Goal: Information Seeking & Learning: Learn about a topic

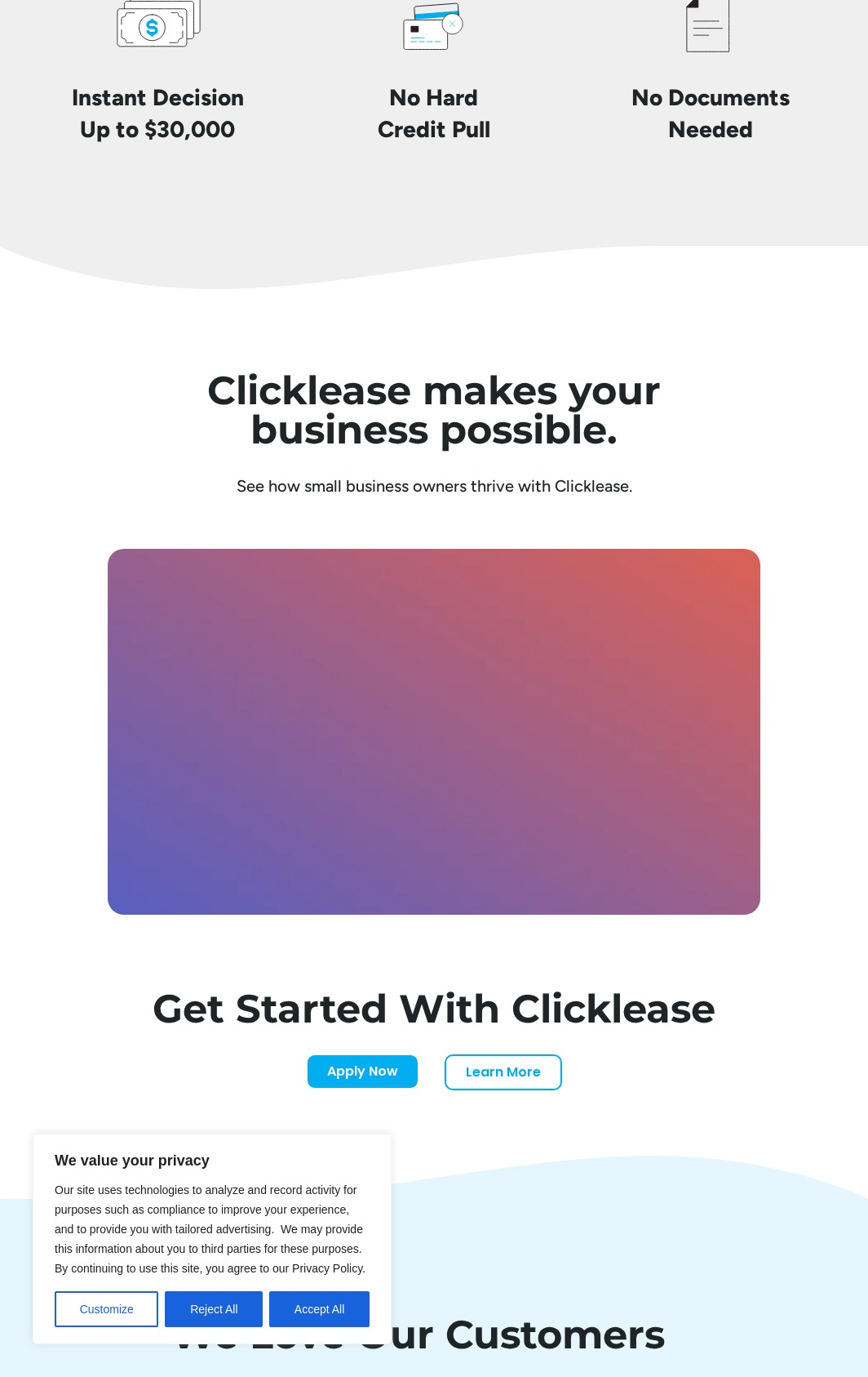
scroll to position [4058, 0]
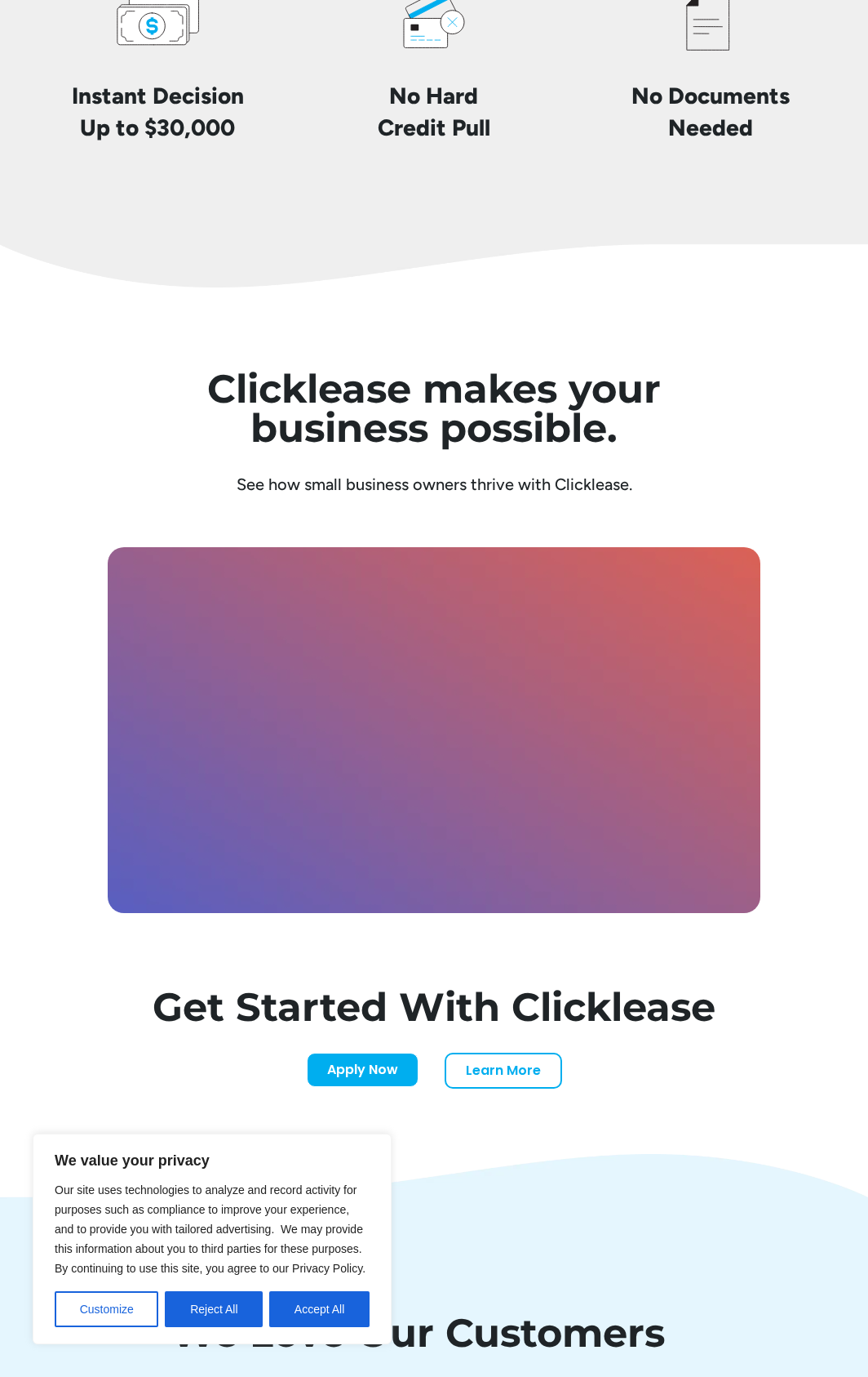
click at [538, 1210] on img at bounding box center [434, 1192] width 868 height 77
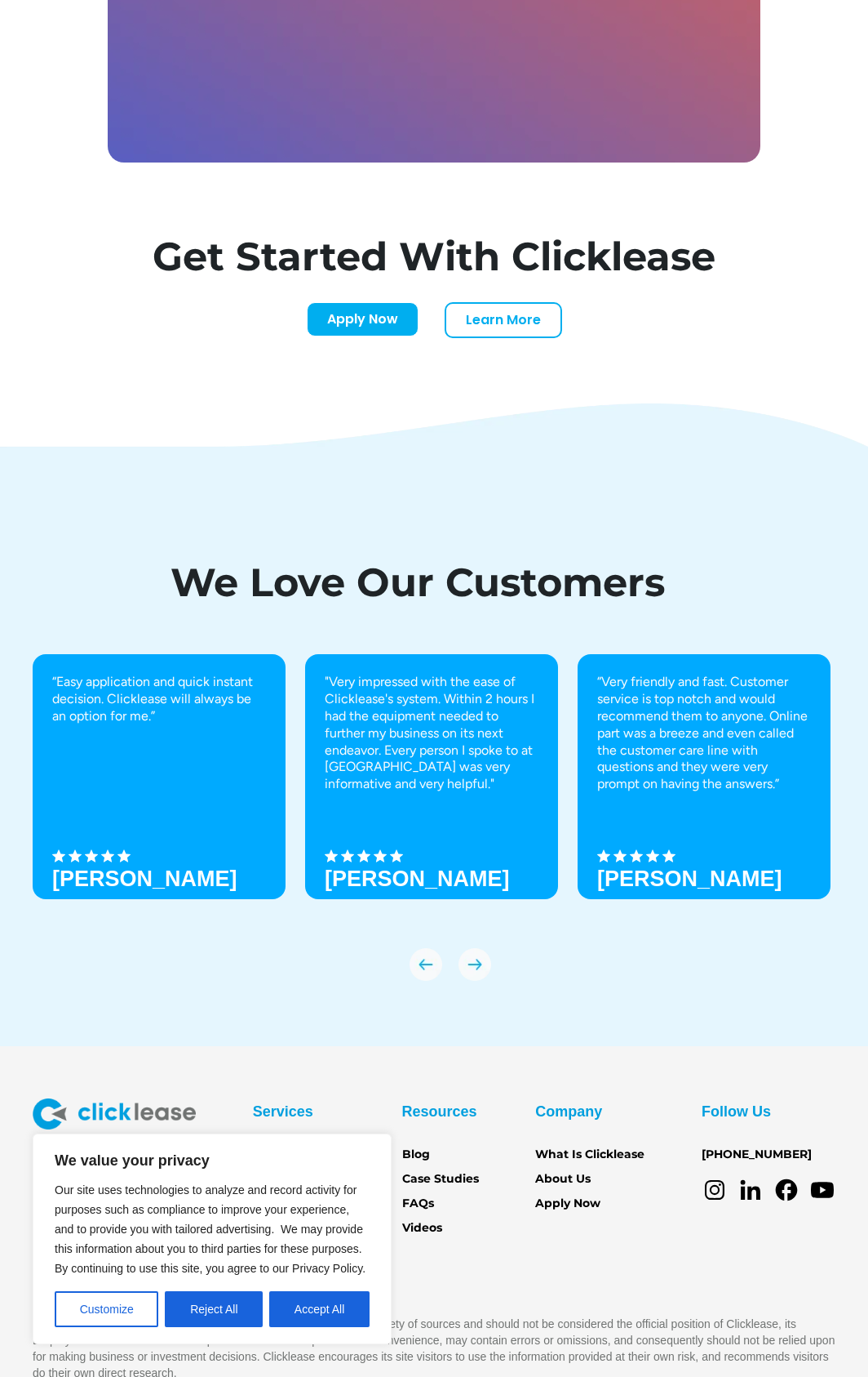
scroll to position [4874, 0]
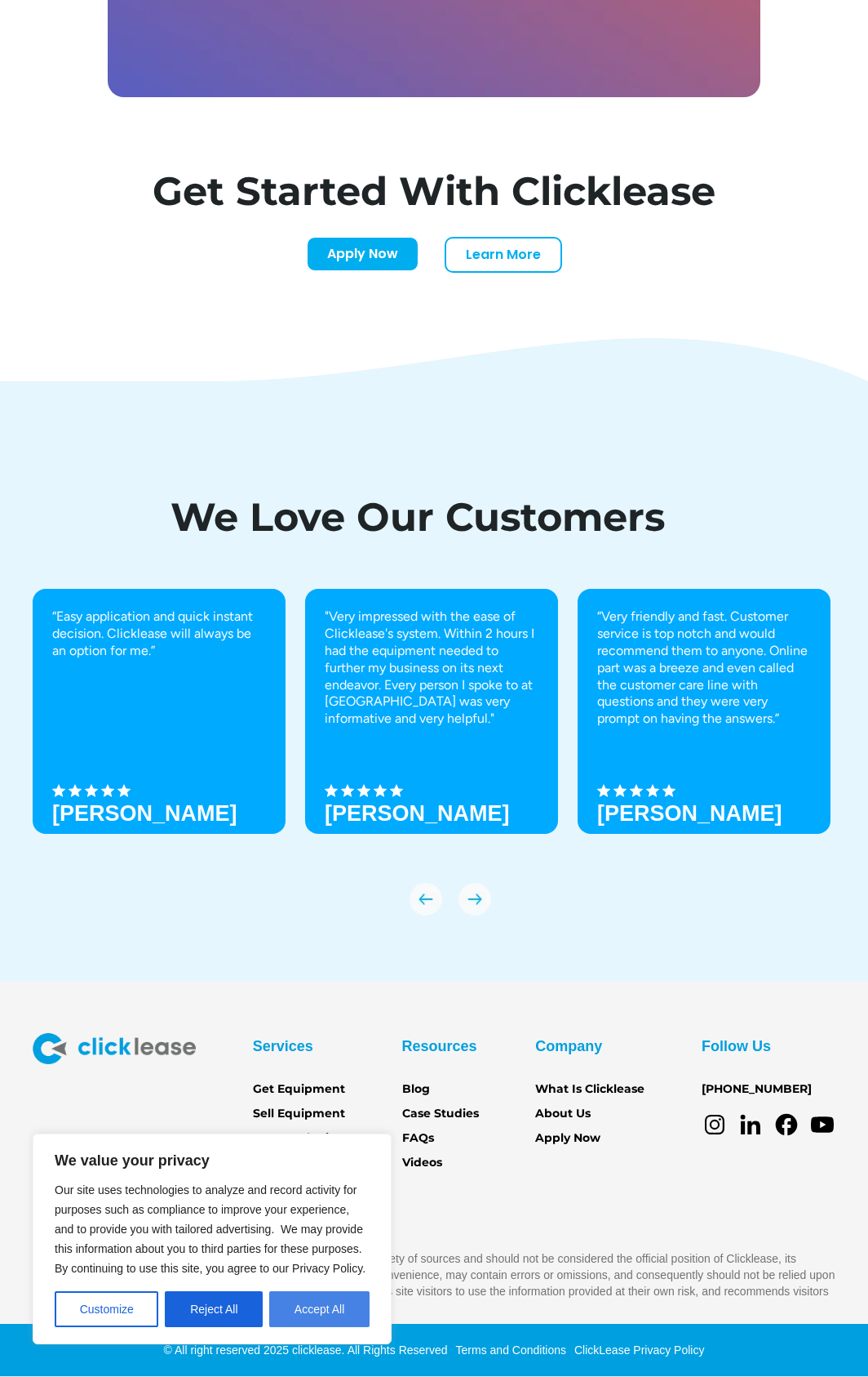
click at [324, 1310] on button "Accept All" at bounding box center [320, 1308] width 101 height 36
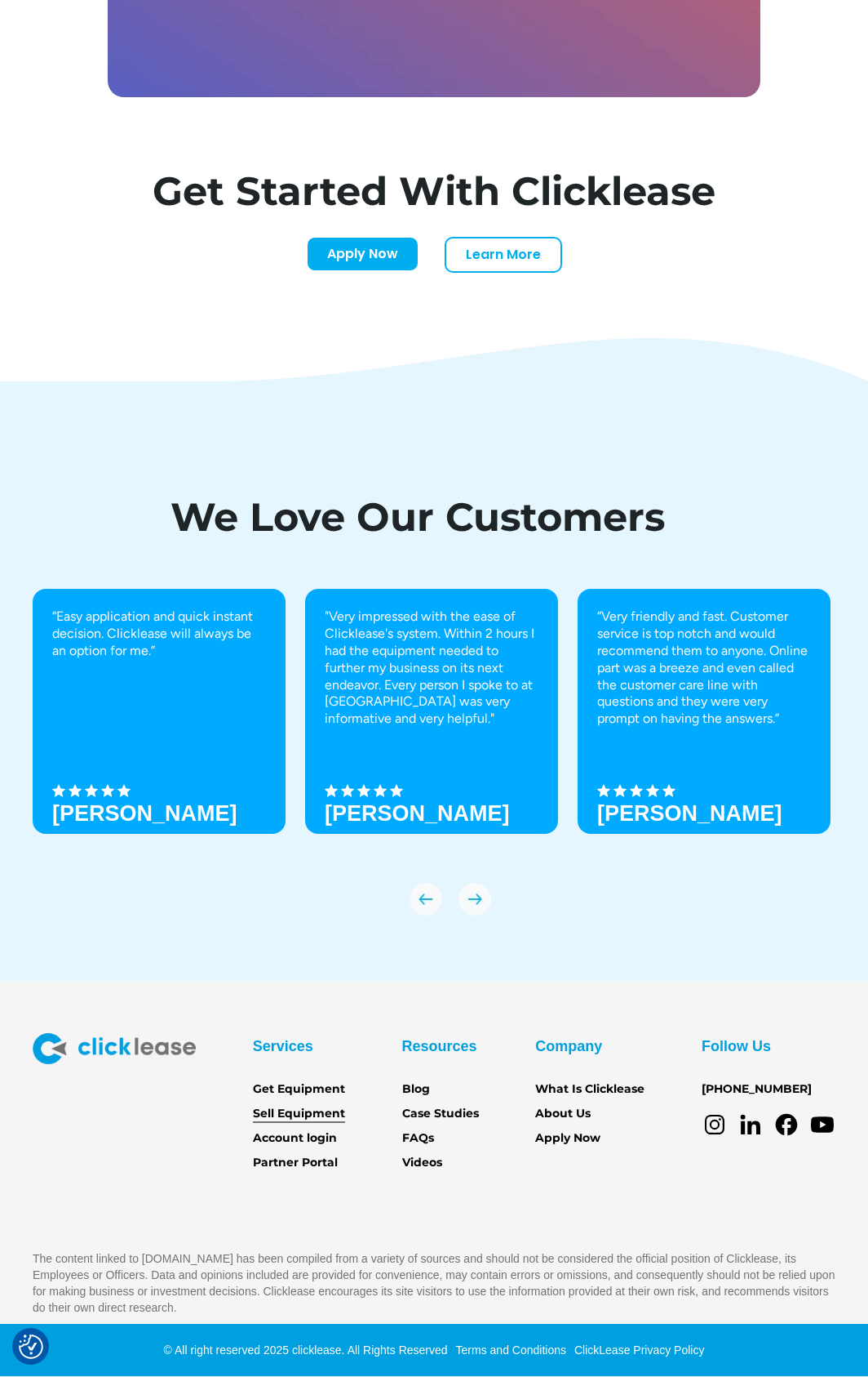
click at [314, 1110] on link "Sell Equipment" at bounding box center [299, 1113] width 92 height 18
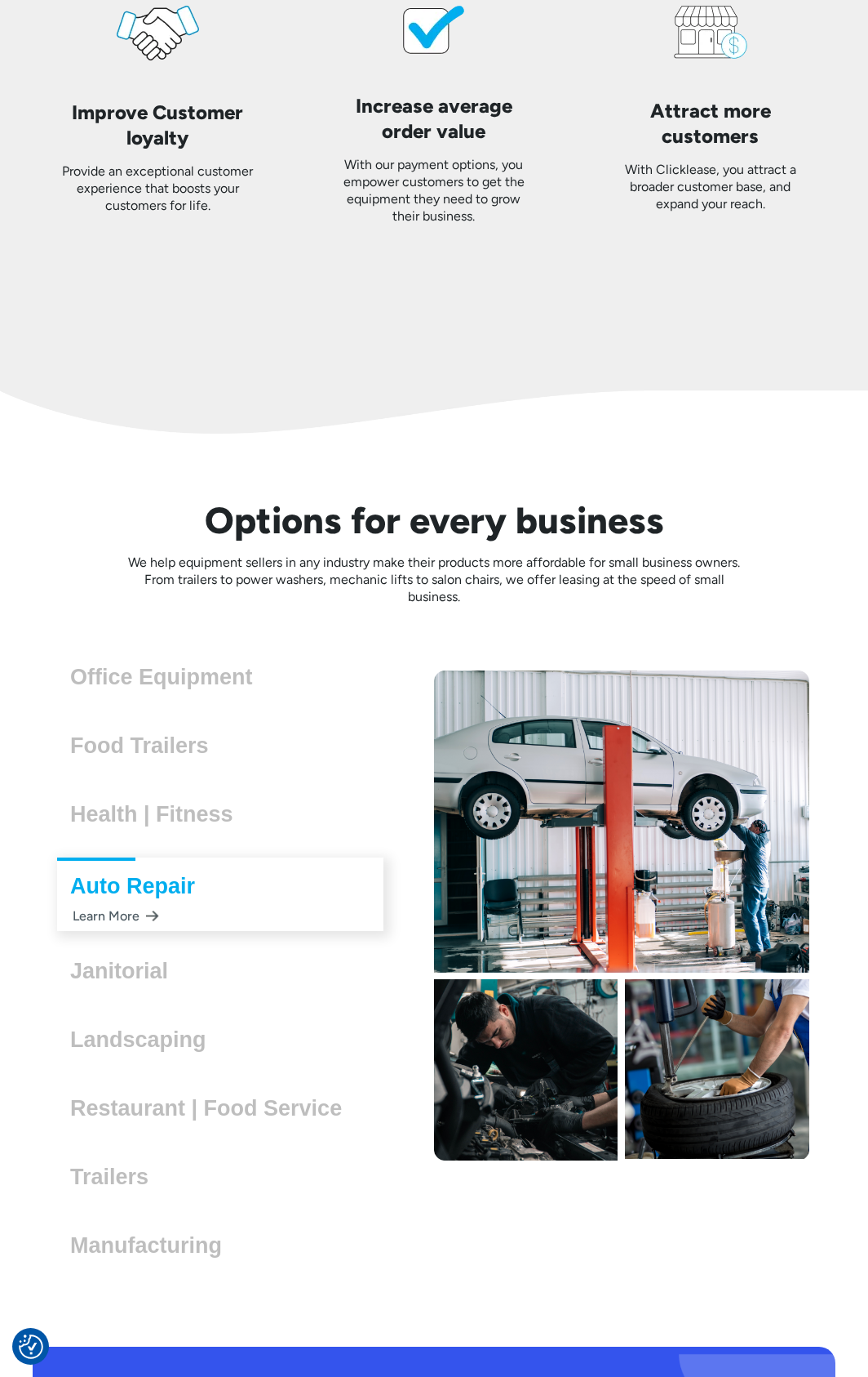
scroll to position [4183, 0]
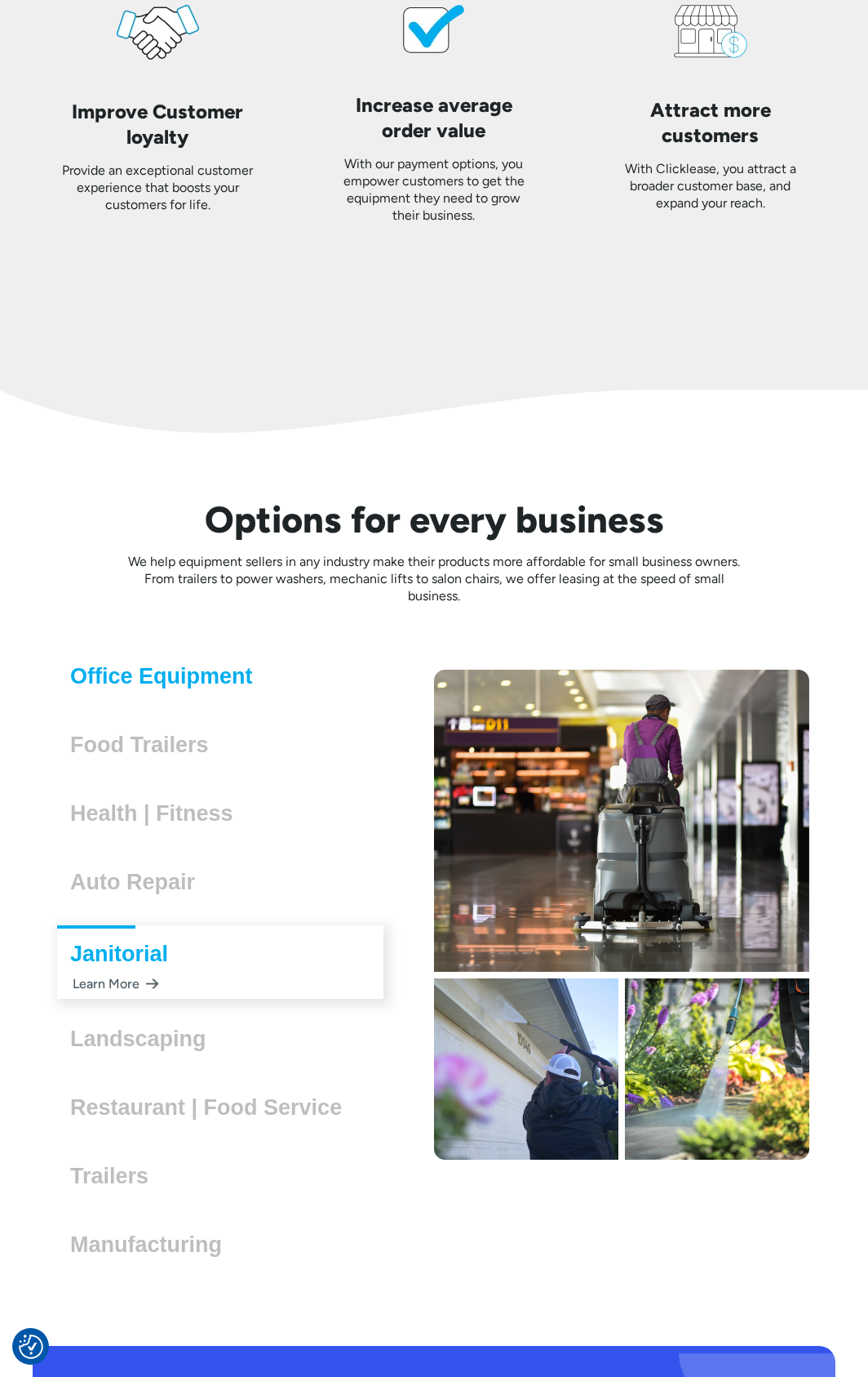
click at [191, 677] on h3 "Office Equipment" at bounding box center [168, 675] width 196 height 24
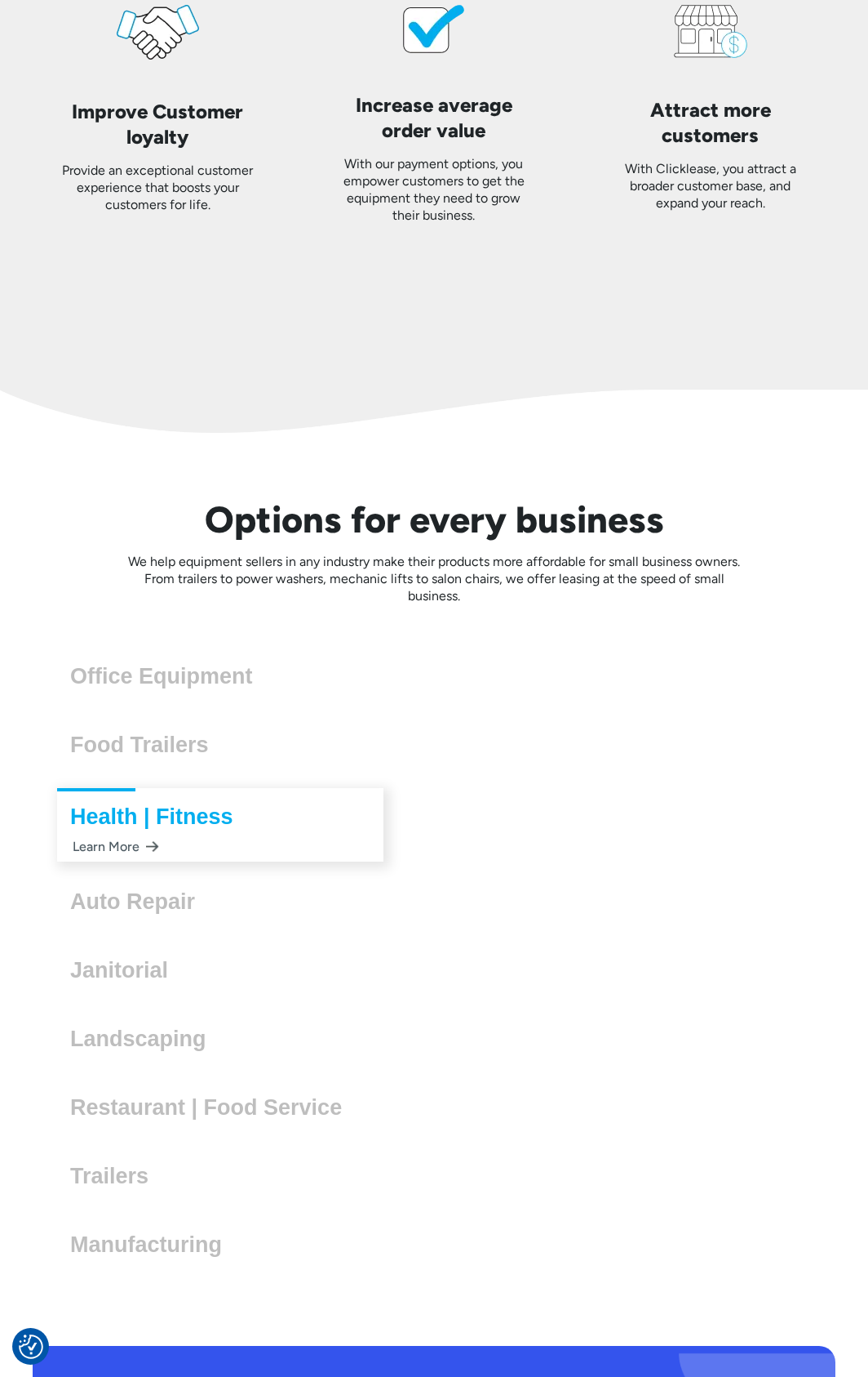
click at [180, 758] on div "Food Trailers Lorem ipsum dolor sit amet, consectetur adipiscing elit. Suspendi…" at bounding box center [220, 747] width 327 height 54
click at [136, 781] on div "Health | Fitness Lorem ipsum dolor sit amet, consectetur adipiscing elit. Suspe…" at bounding box center [220, 824] width 375 height 88
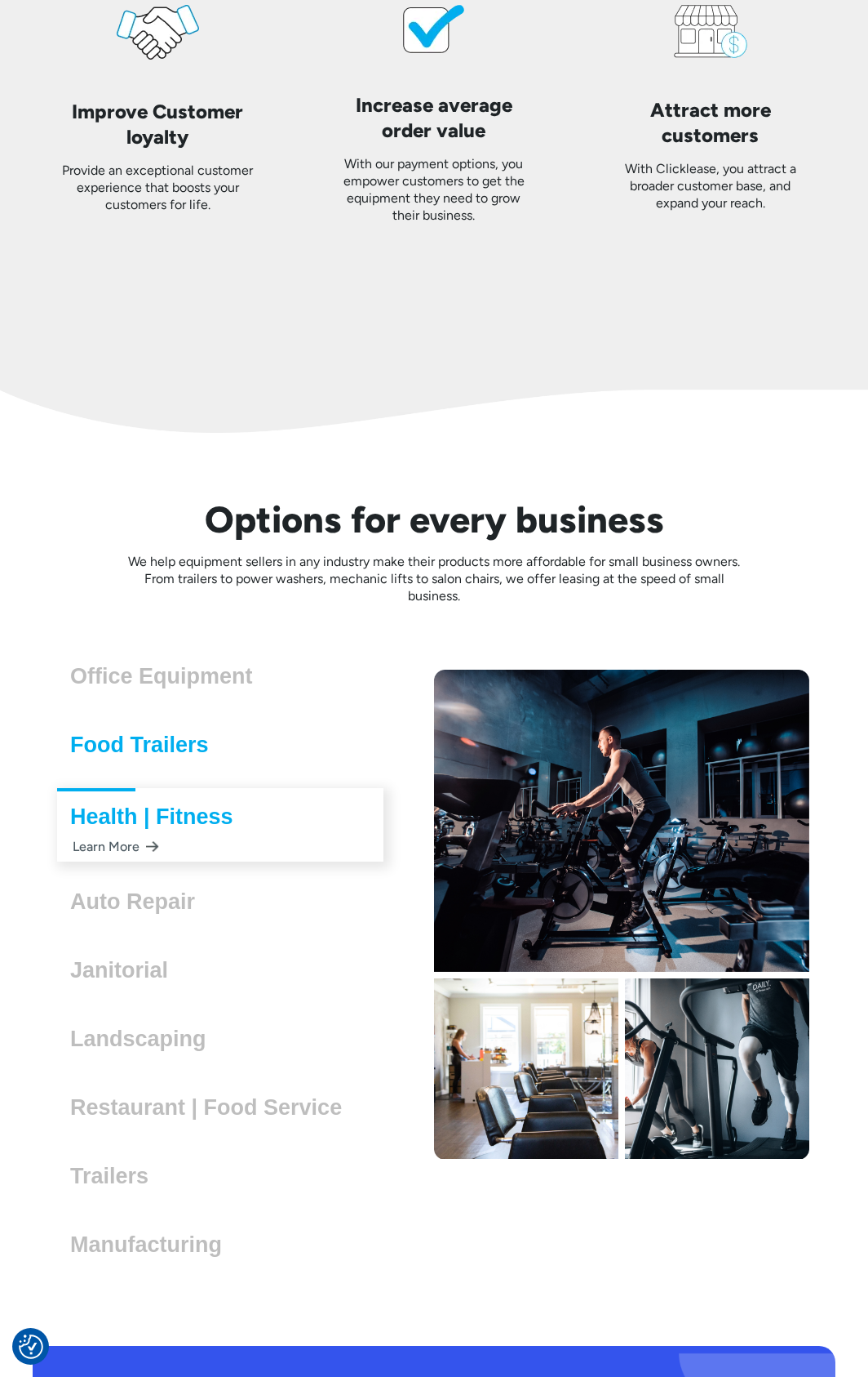
click at [146, 749] on h3 "Food Trailers" at bounding box center [146, 744] width 152 height 24
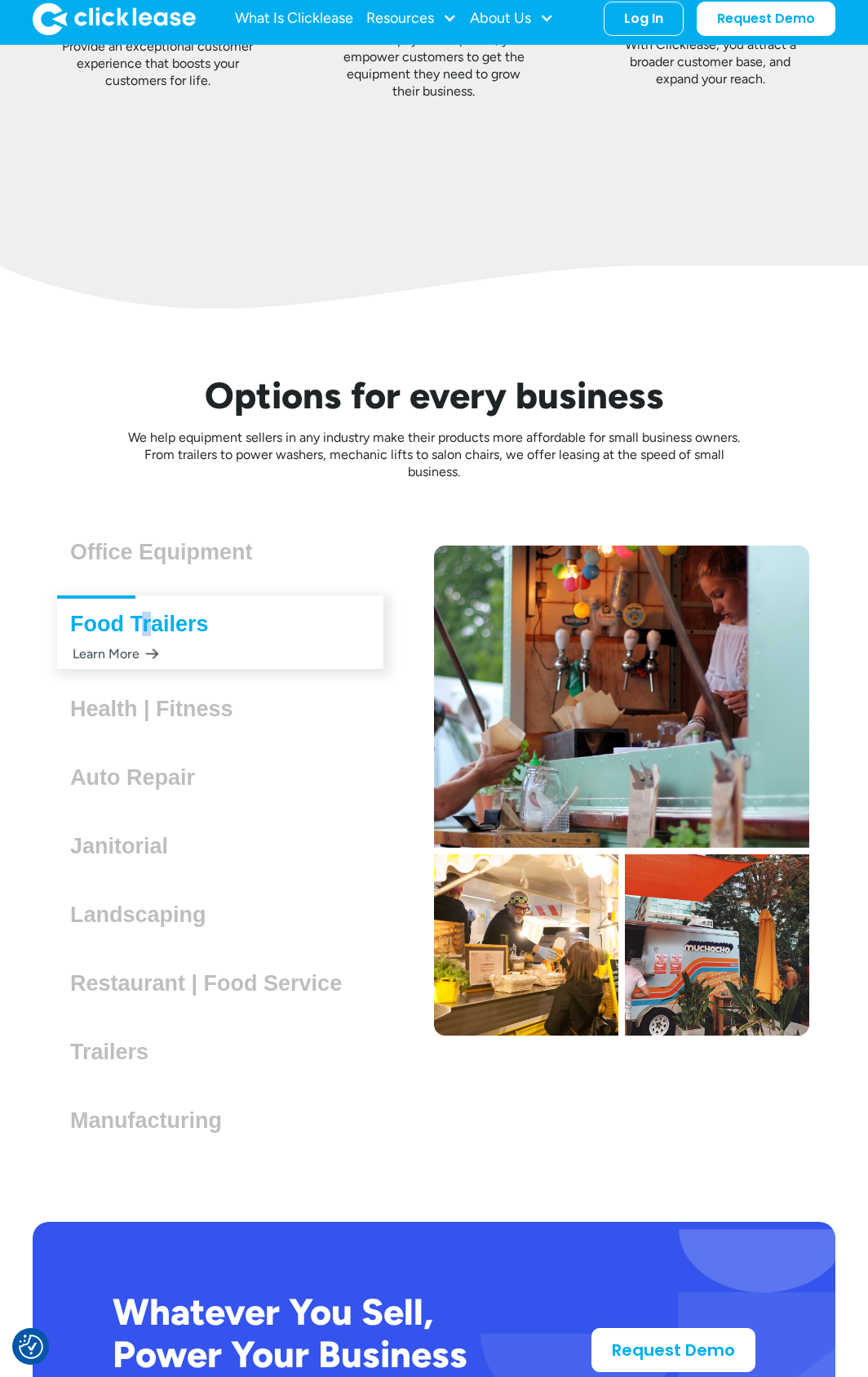
scroll to position [4275, 0]
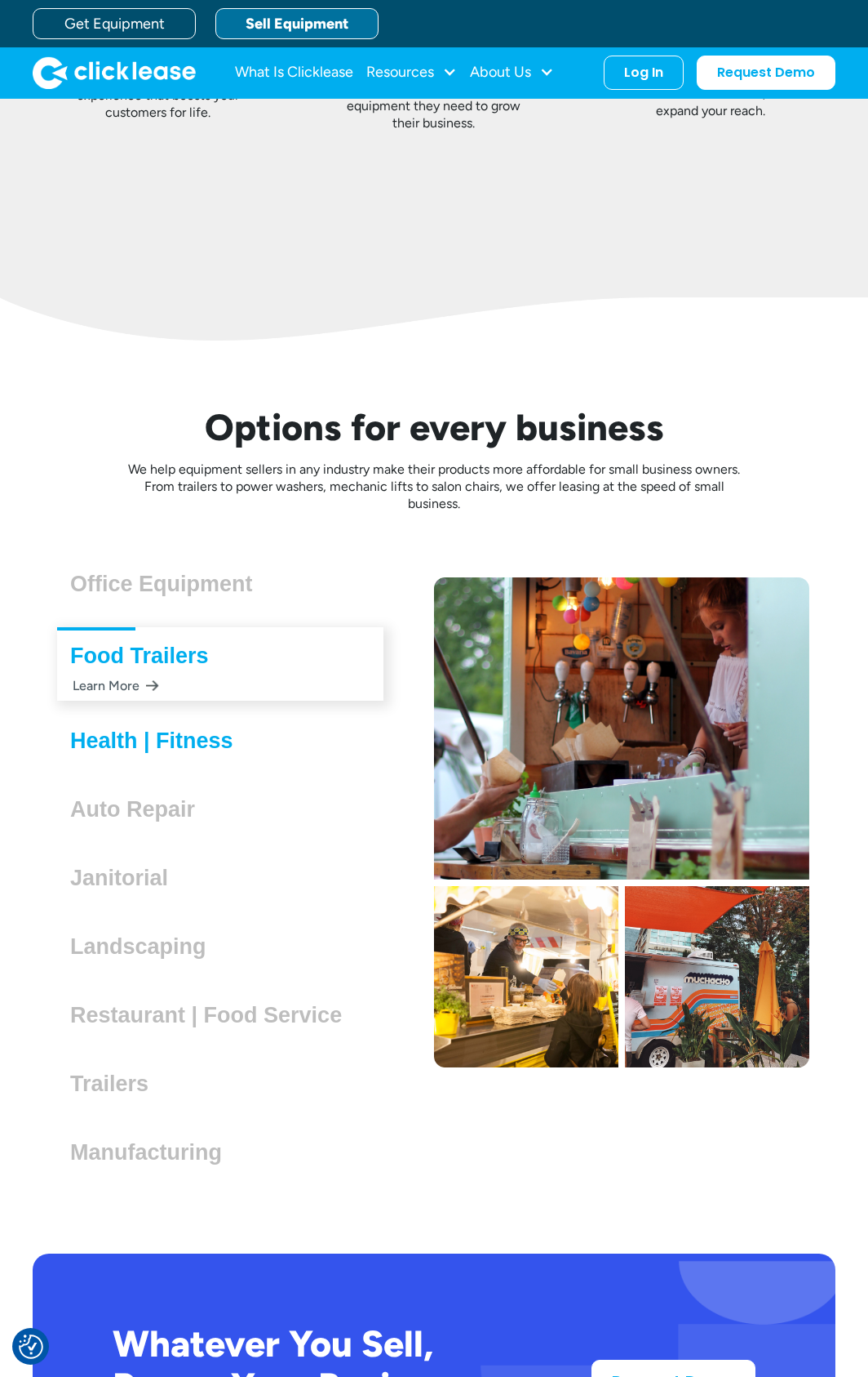
click at [200, 746] on h3 "Health | Fitness" at bounding box center [159, 740] width 176 height 24
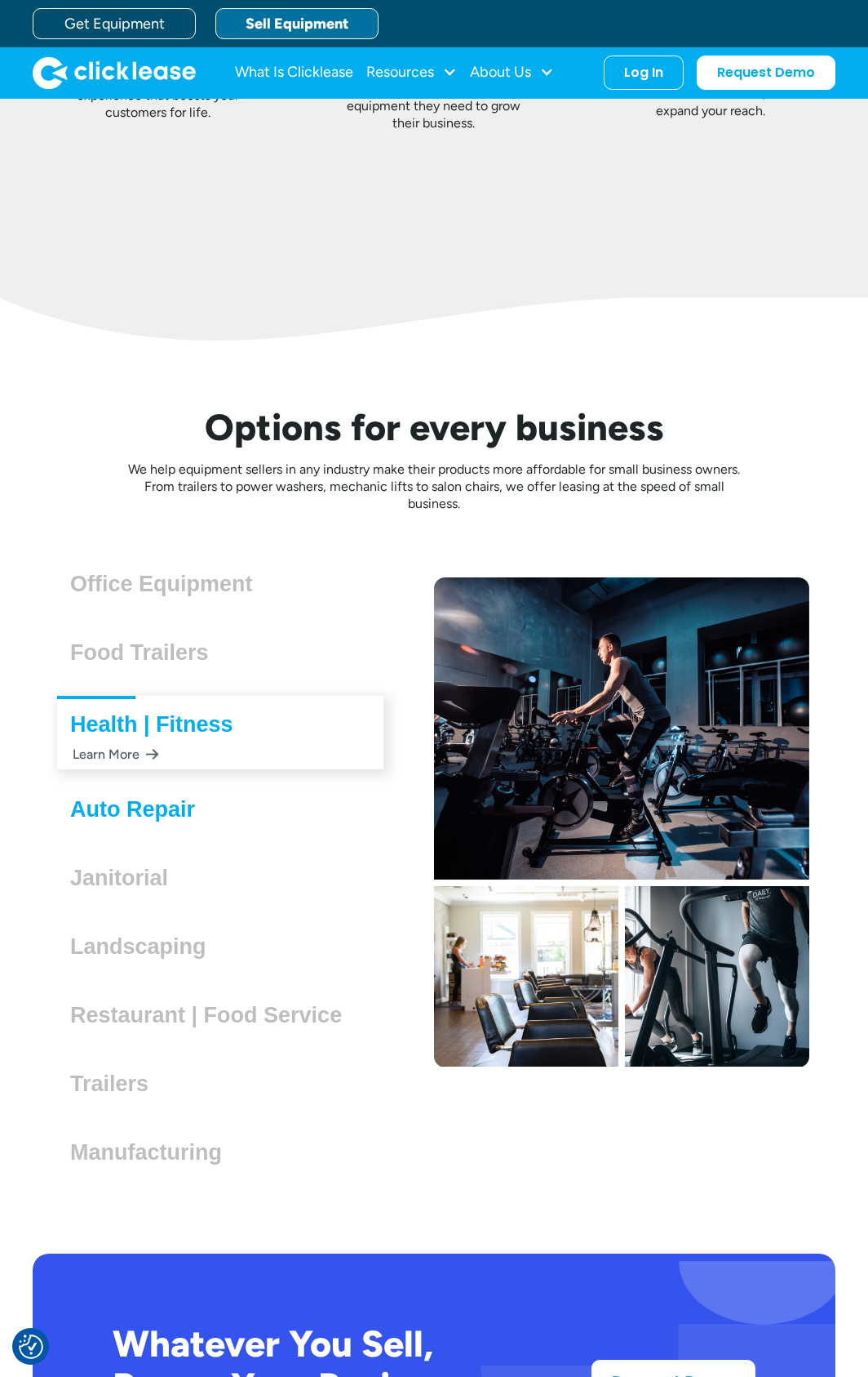
click at [176, 811] on h3 "Auto Repair" at bounding box center [139, 808] width 138 height 24
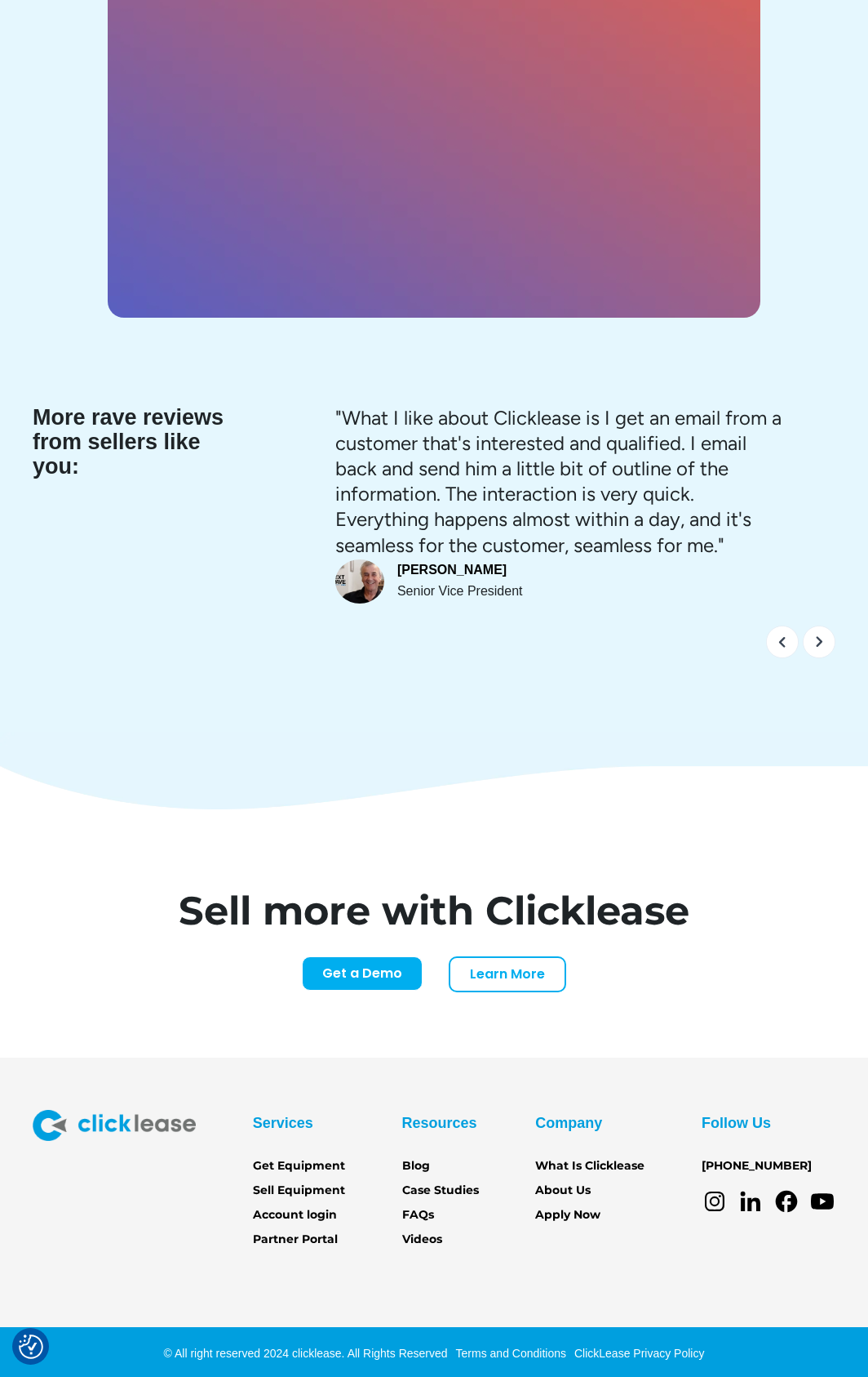
scroll to position [6222, 0]
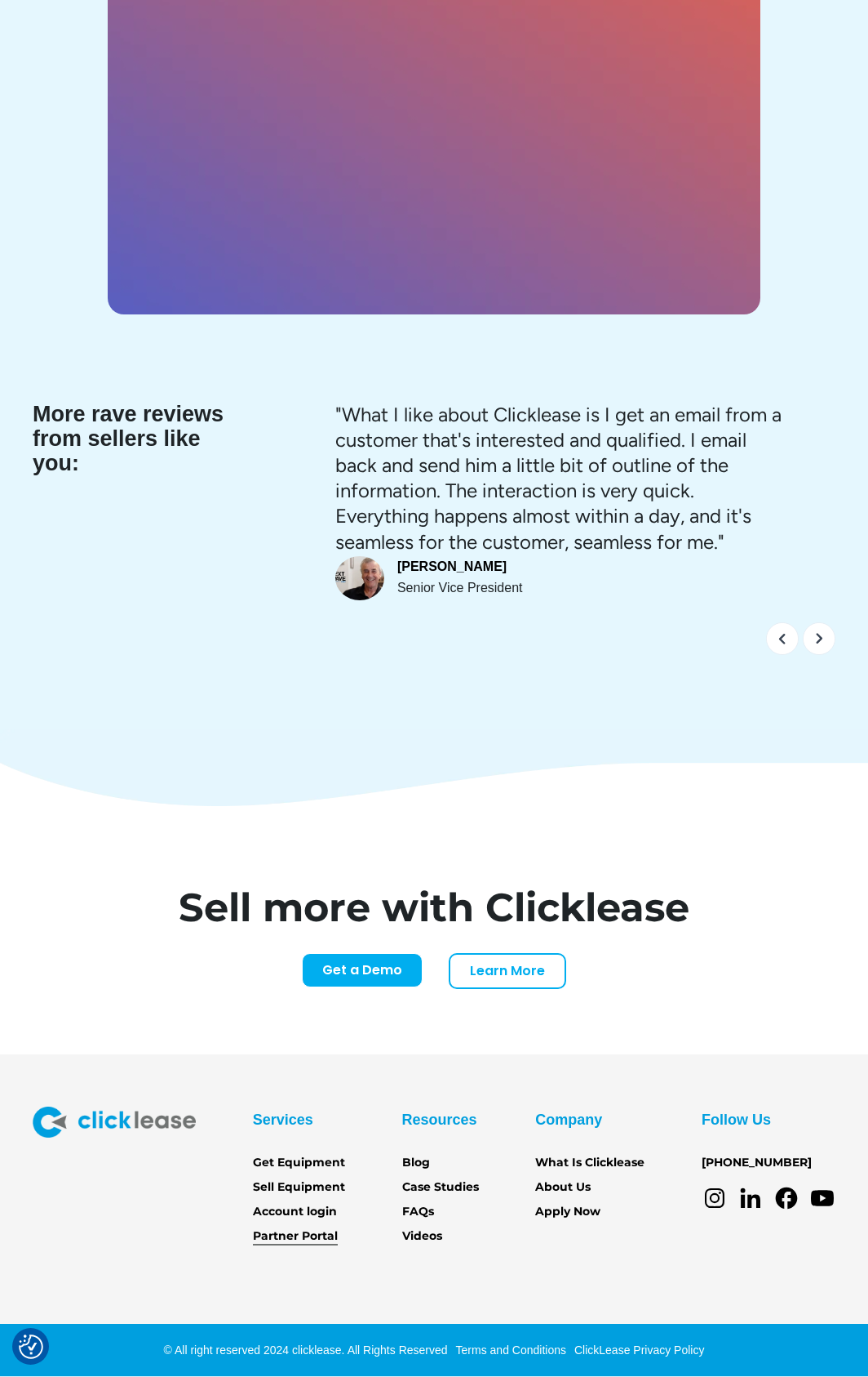
click at [326, 1233] on link "Partner Portal" at bounding box center [296, 1236] width 85 height 18
click at [292, 1186] on link "Sell Equipment" at bounding box center [299, 1187] width 92 height 18
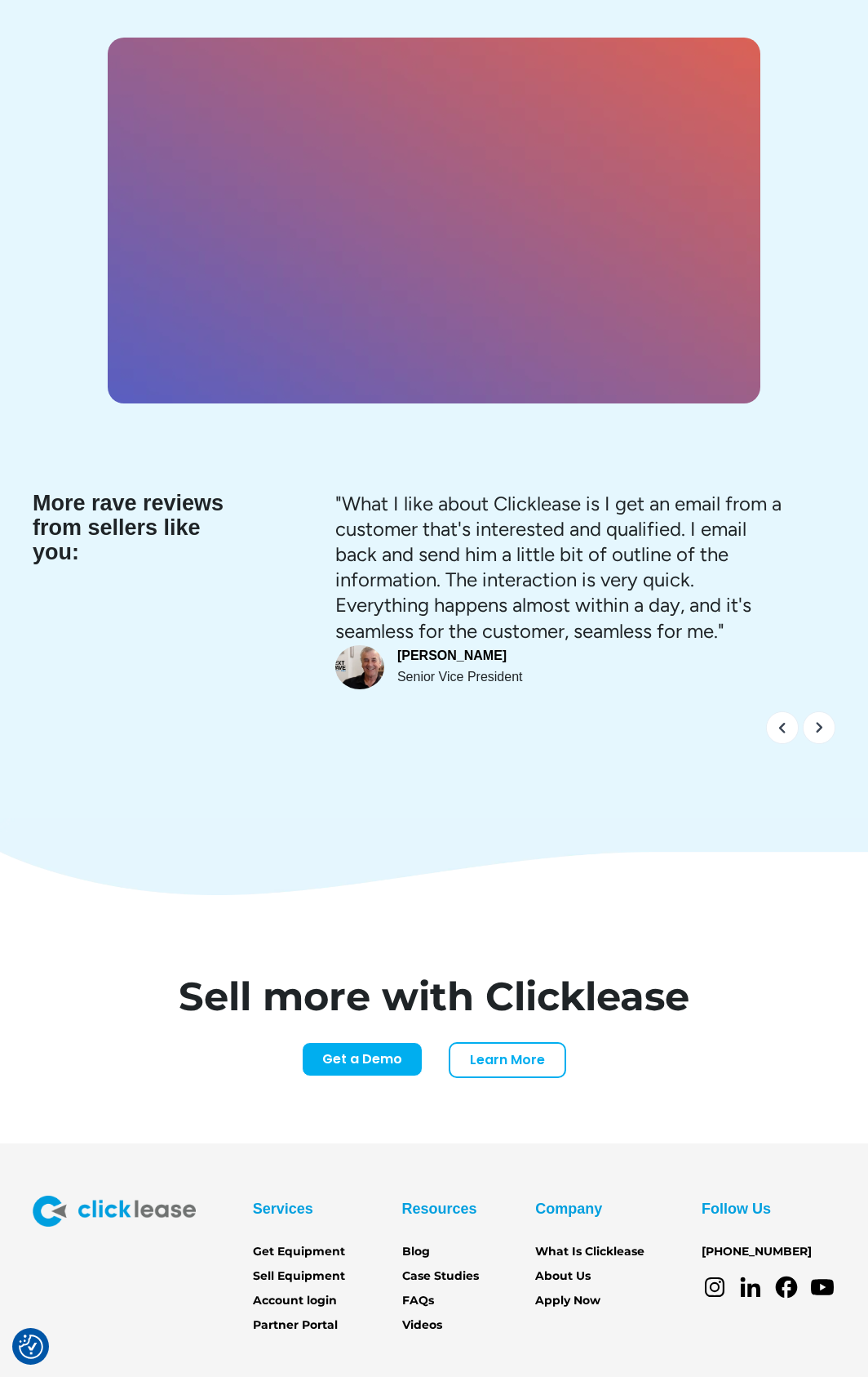
scroll to position [6222, 0]
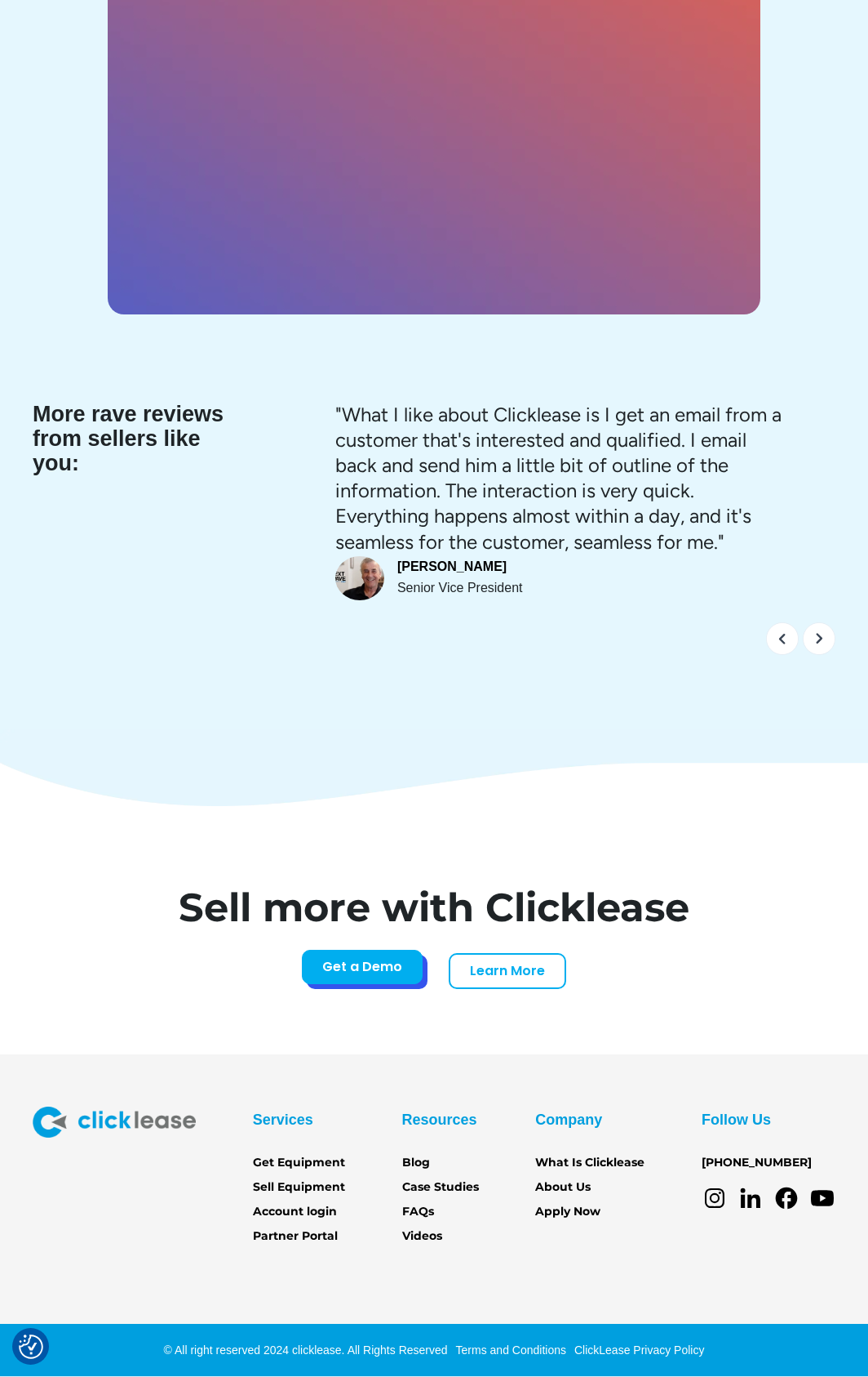
click at [373, 979] on link "Get a Demo" at bounding box center [362, 966] width 121 height 34
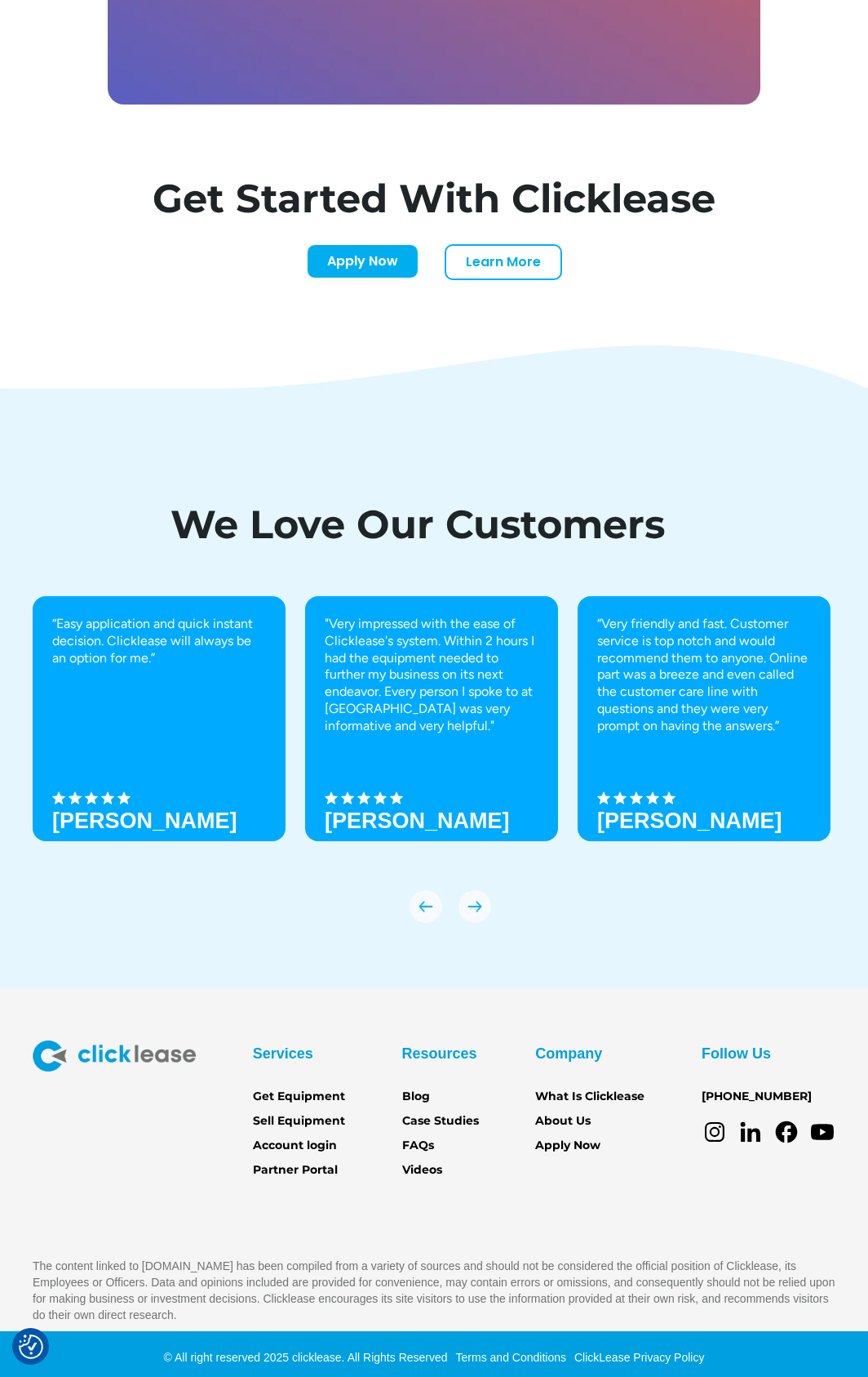
scroll to position [4874, 0]
